Goal: Find specific page/section: Find specific page/section

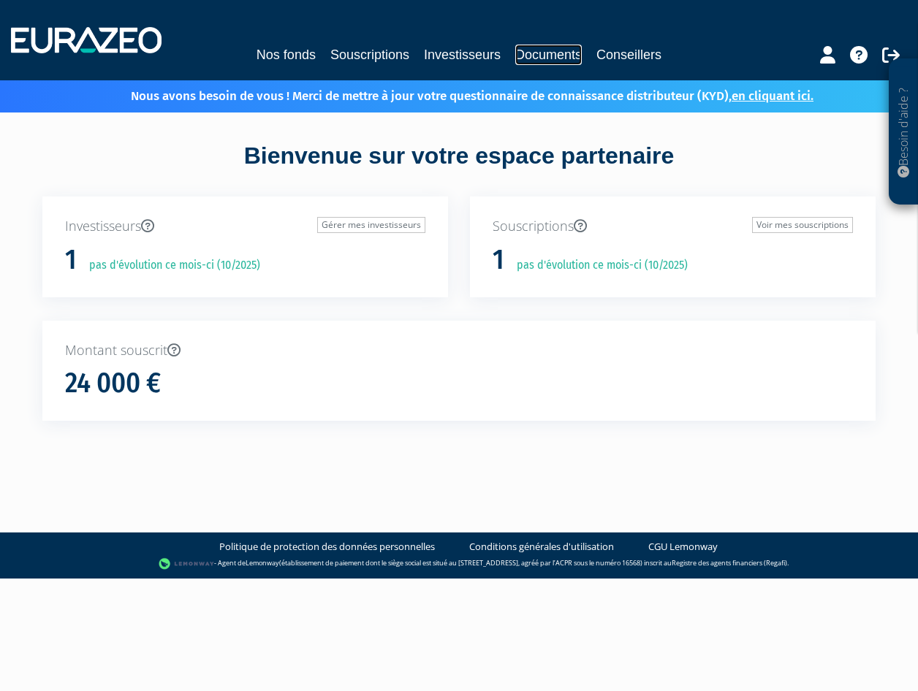
click at [567, 58] on link "Documents" at bounding box center [548, 55] width 66 height 20
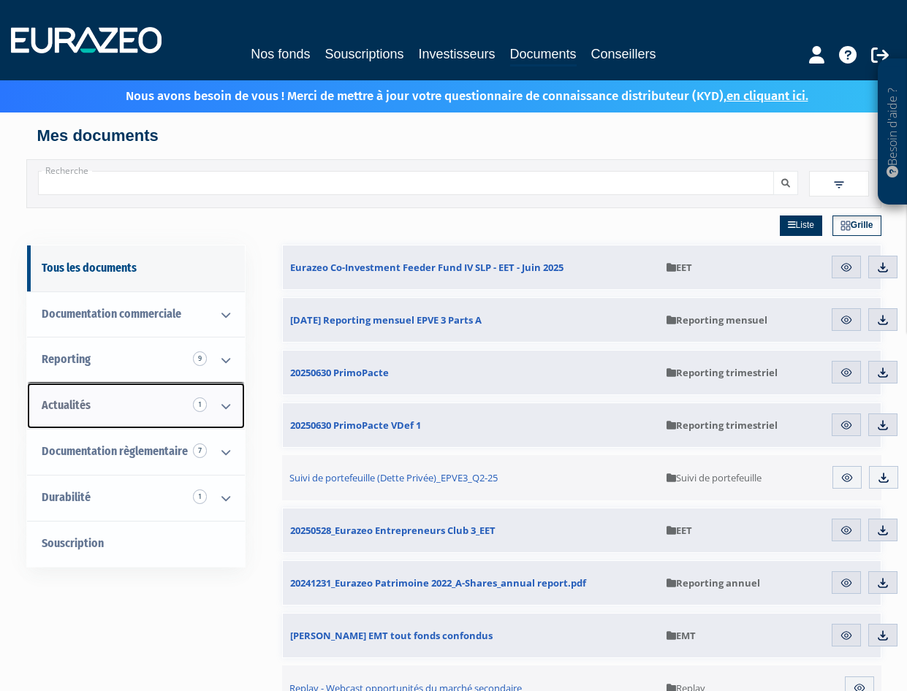
click at [77, 409] on span "Actualités 1" at bounding box center [66, 405] width 49 height 14
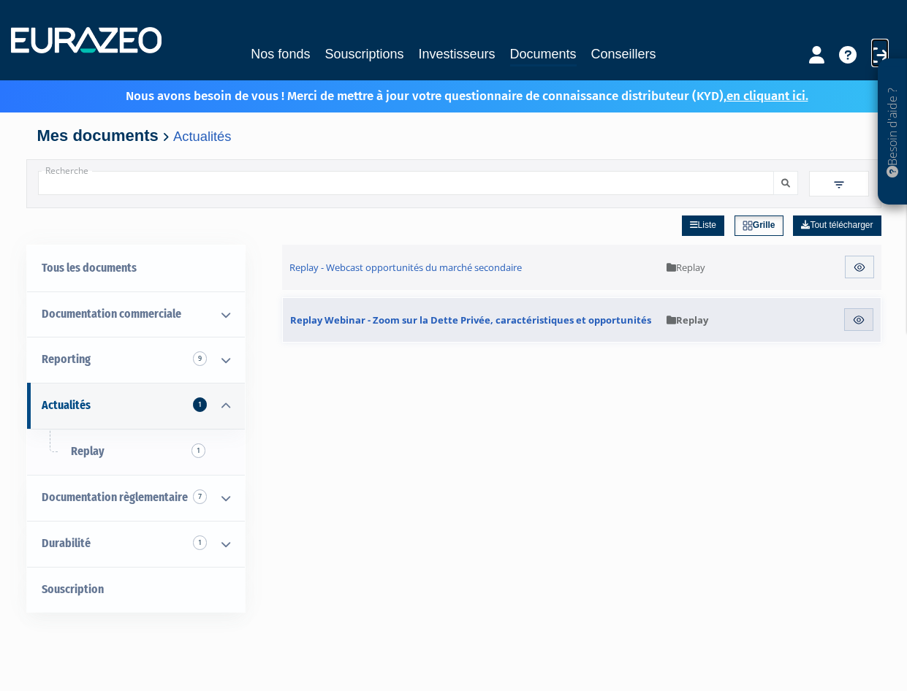
click at [878, 53] on icon at bounding box center [880, 55] width 18 height 18
